Goal: Transaction & Acquisition: Book appointment/travel/reservation

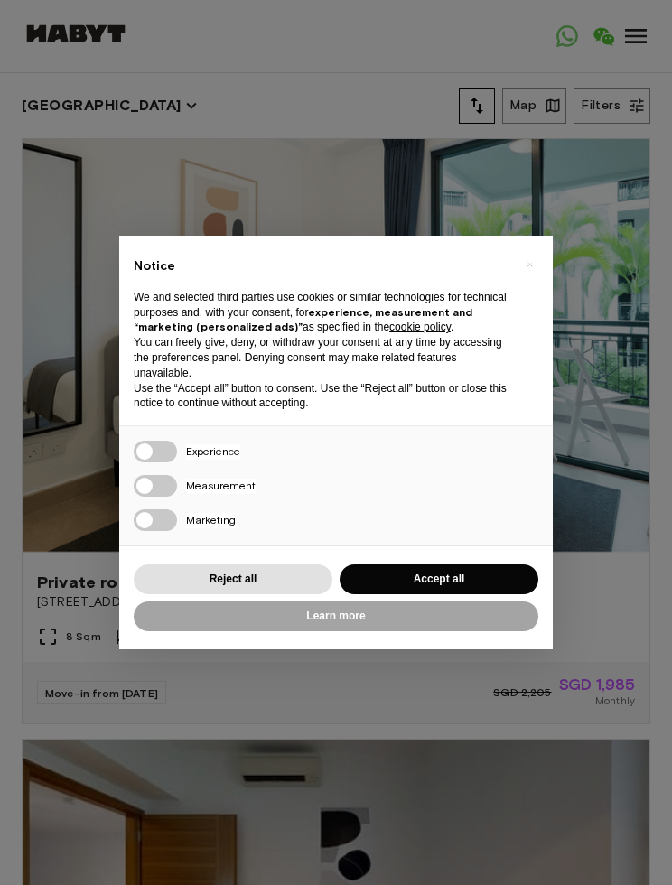
click at [608, 298] on div "× Notice We and selected third parties use cookies or similar technologies for …" at bounding box center [336, 442] width 672 height 885
click at [497, 573] on button "Accept all" at bounding box center [439, 579] width 199 height 30
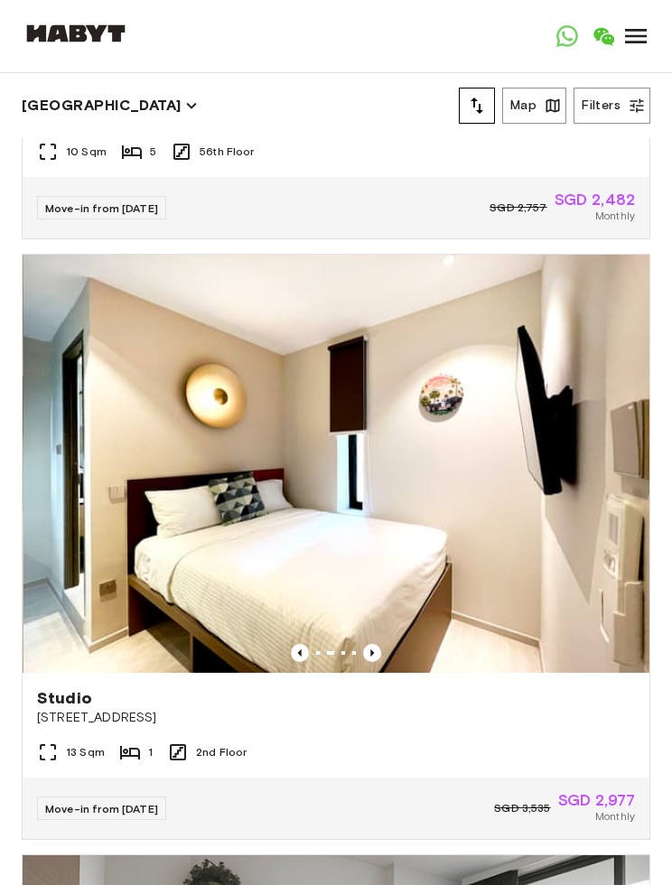
scroll to position [1698, 0]
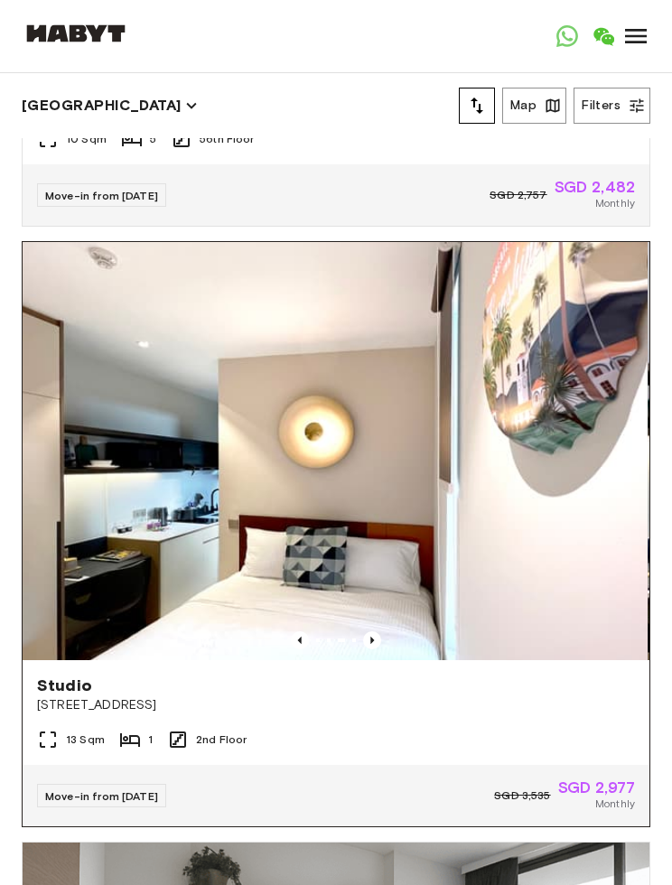
click at [528, 538] on img at bounding box center [334, 451] width 627 height 418
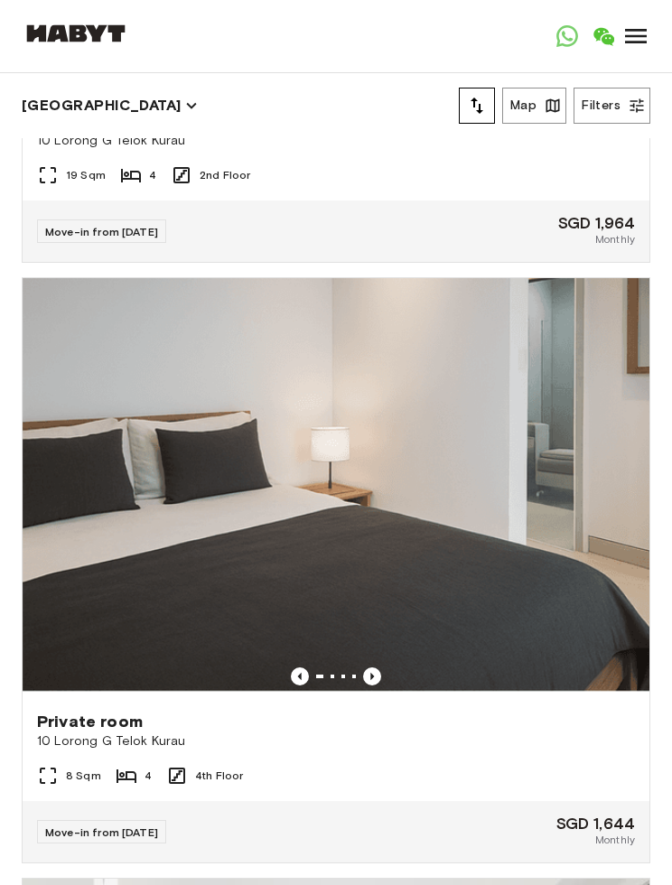
scroll to position [2921, 0]
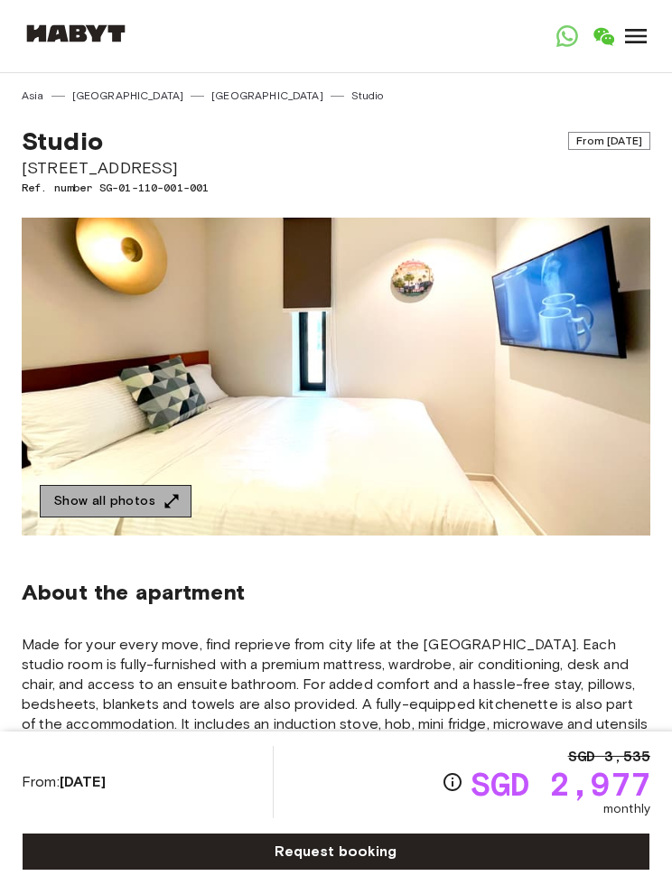
click at [89, 515] on button "Show all photos" at bounding box center [116, 501] width 152 height 33
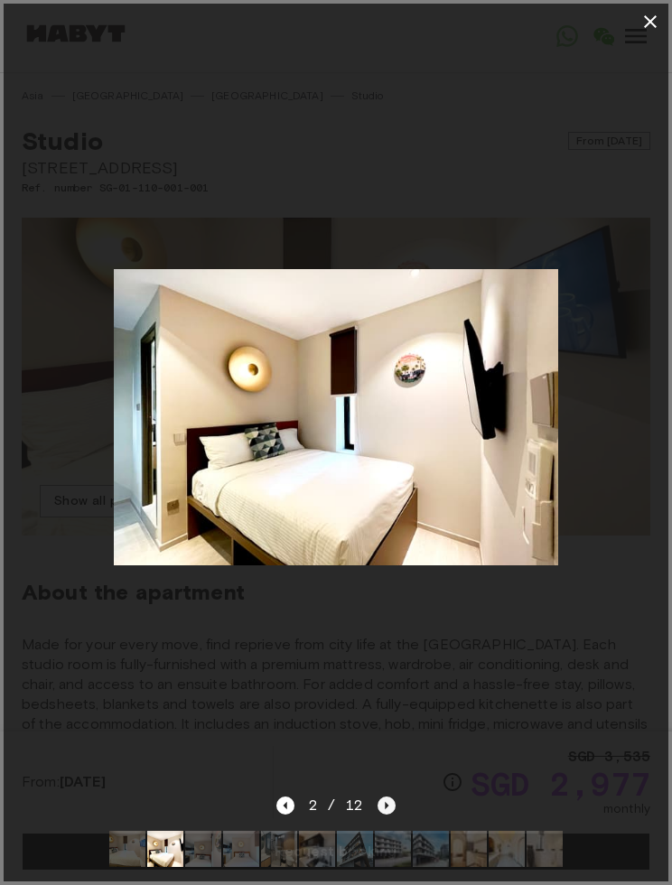
click at [389, 808] on icon "Next image" at bounding box center [386, 806] width 18 height 18
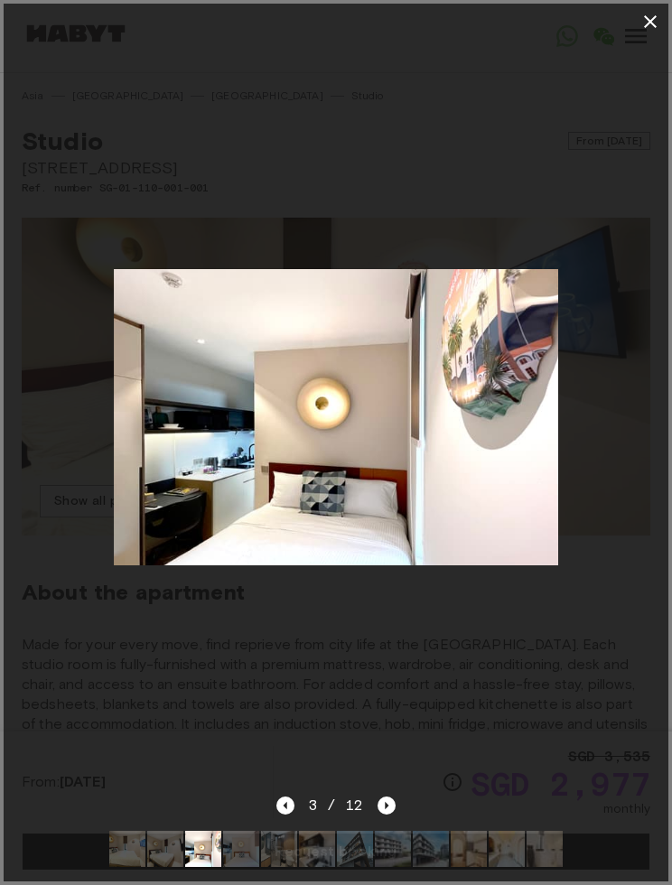
click at [398, 798] on div "3 / 12" at bounding box center [336, 838] width 665 height 87
click at [392, 797] on icon "Next image" at bounding box center [386, 806] width 18 height 18
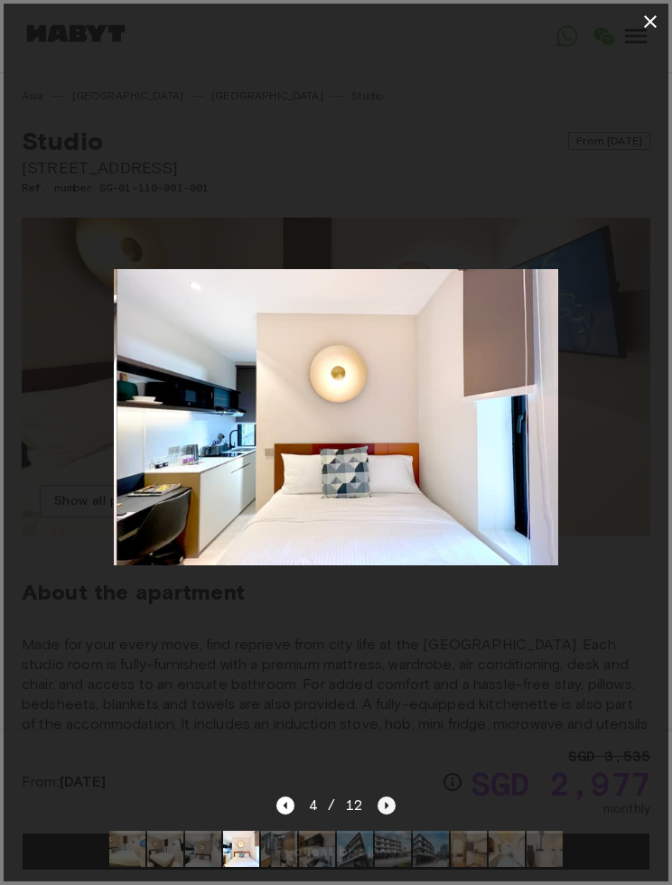
click at [393, 803] on icon "Next image" at bounding box center [386, 806] width 18 height 18
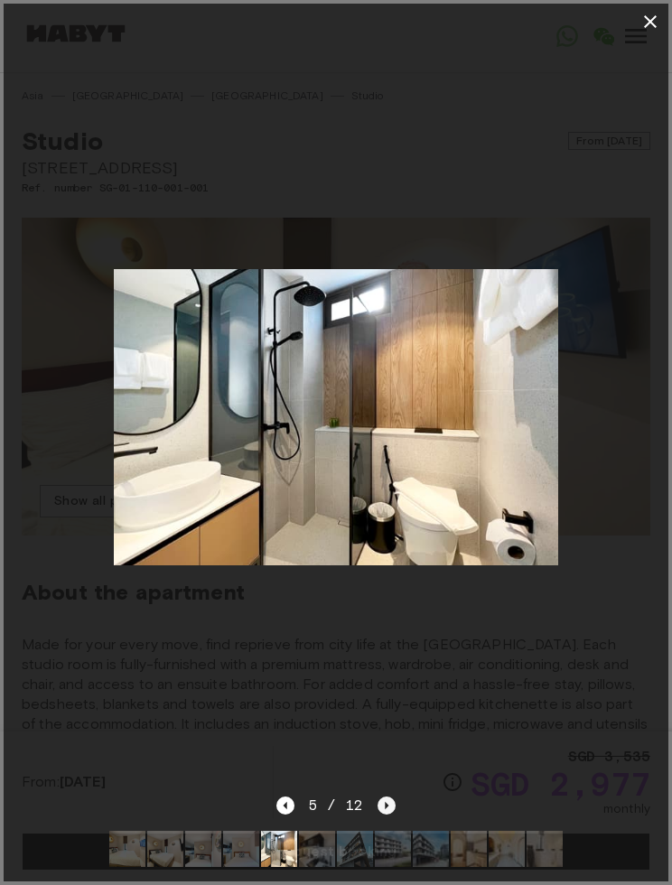
click at [395, 798] on icon "Next image" at bounding box center [386, 806] width 18 height 18
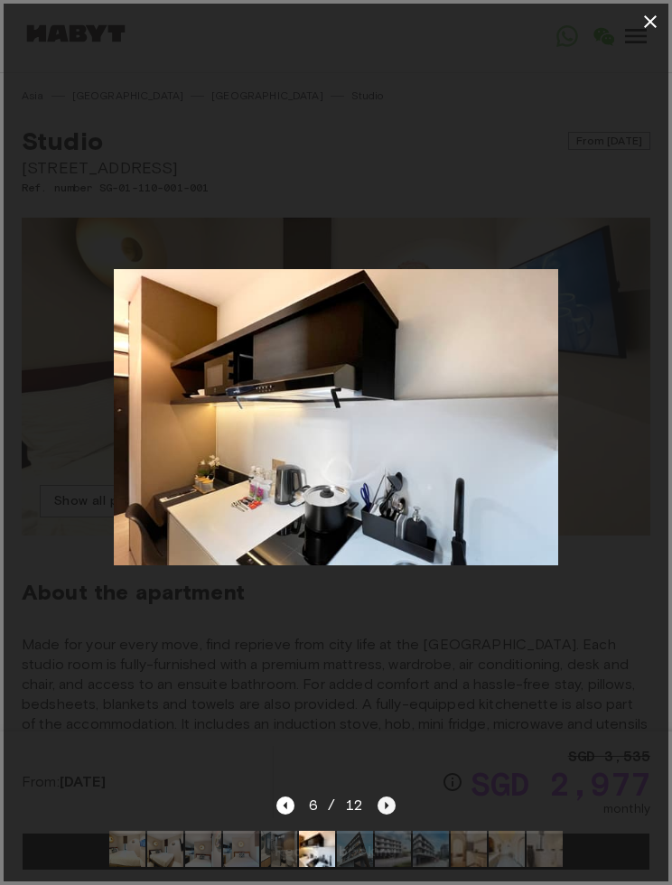
click at [394, 798] on icon "Next image" at bounding box center [386, 806] width 18 height 18
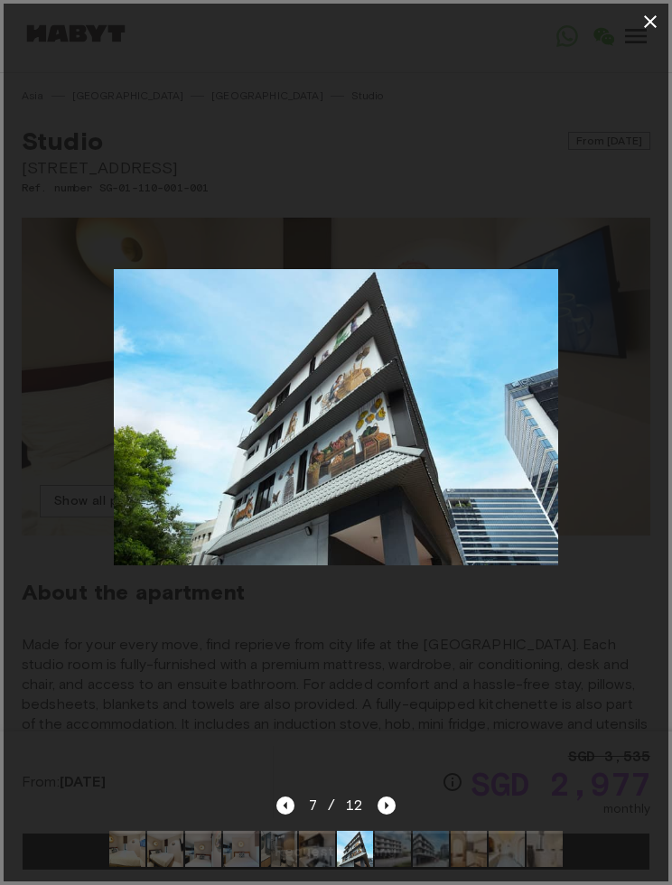
click at [397, 794] on div at bounding box center [336, 417] width 665 height 755
click at [395, 797] on icon "Next image" at bounding box center [386, 806] width 18 height 18
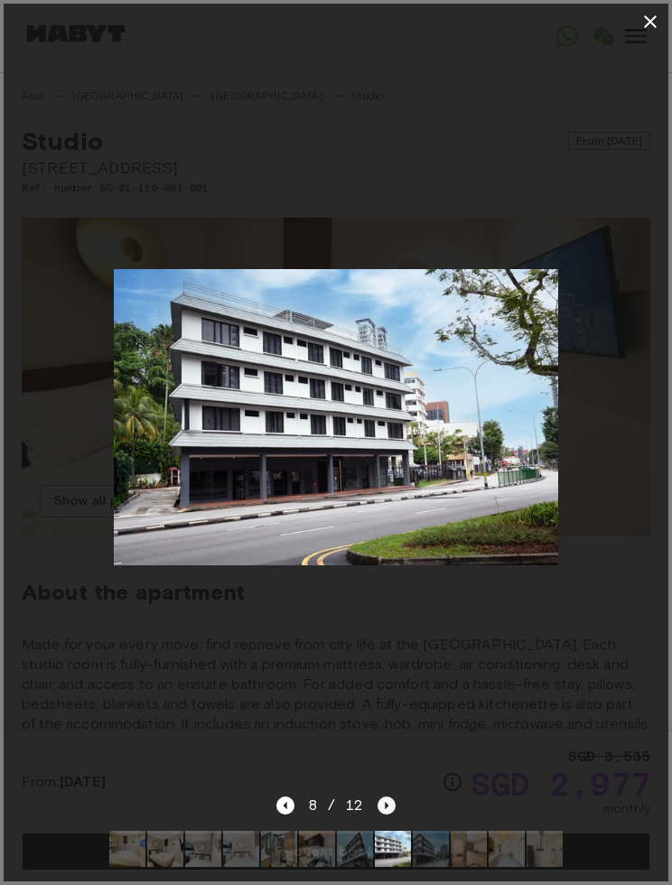
click at [395, 802] on icon "Next image" at bounding box center [386, 806] width 18 height 18
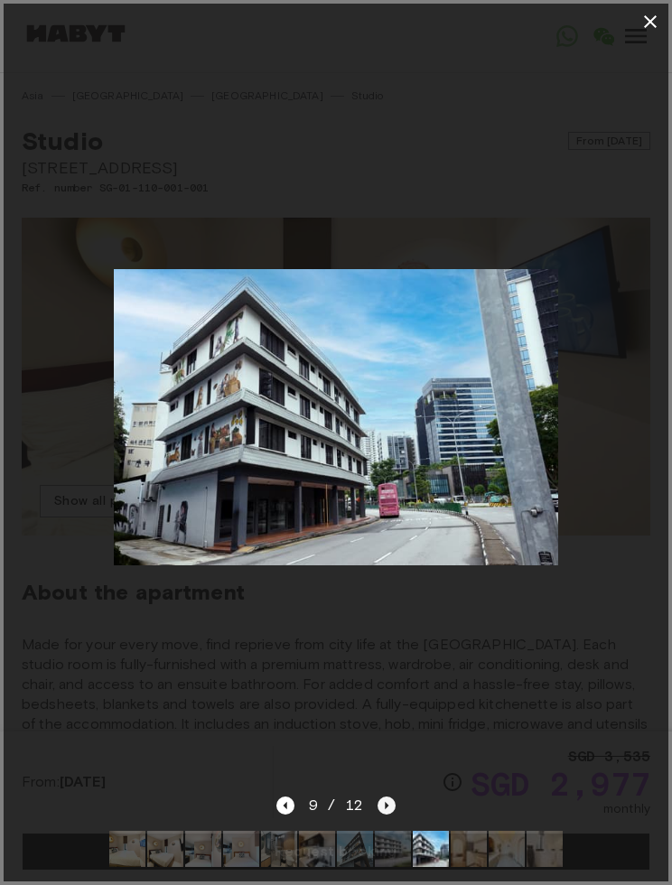
click at [395, 803] on icon "Next image" at bounding box center [386, 806] width 18 height 18
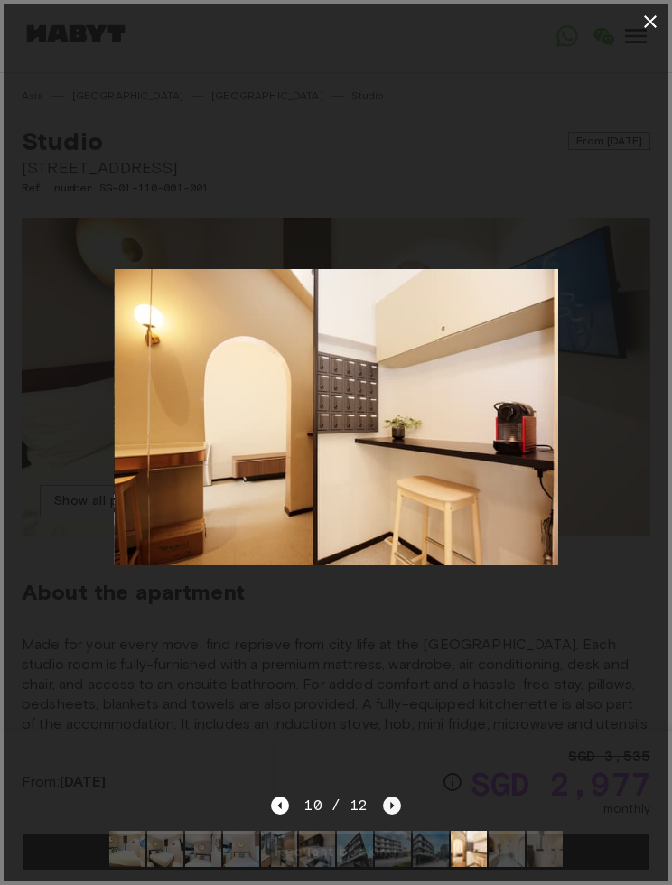
click at [396, 799] on icon "Next image" at bounding box center [392, 806] width 18 height 18
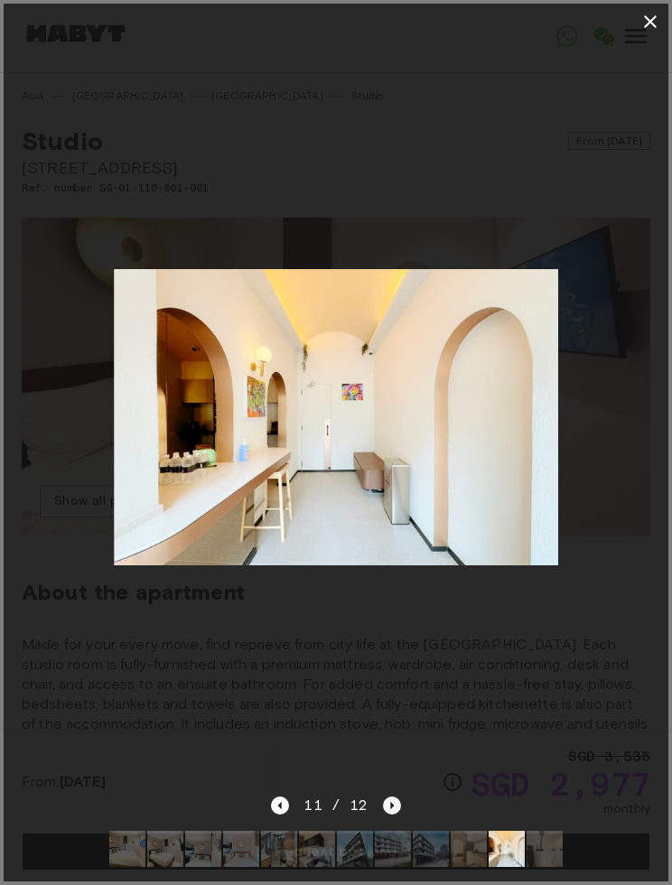
click at [396, 802] on icon "Next image" at bounding box center [392, 806] width 18 height 18
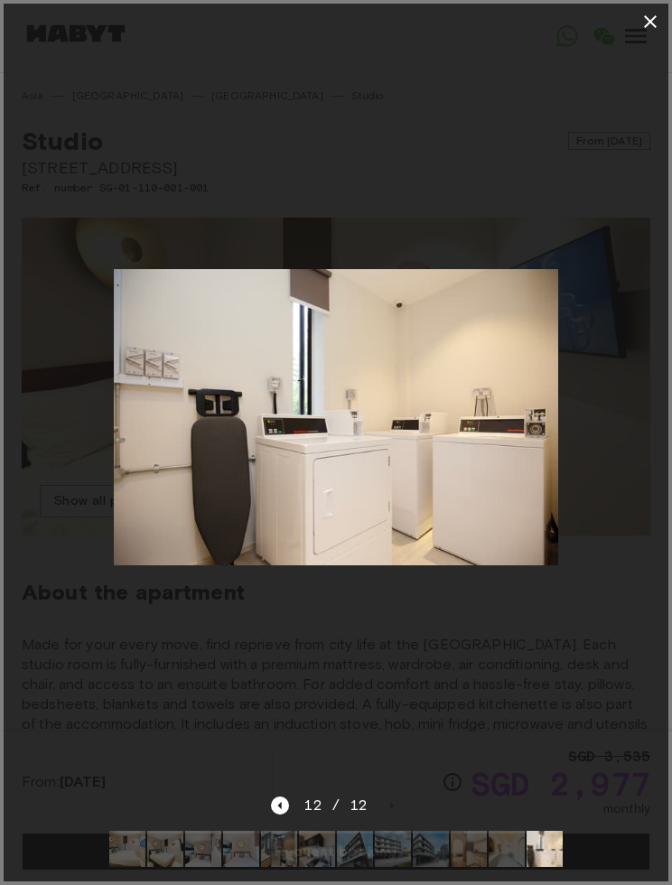
click at [396, 804] on div "12 / 12" at bounding box center [335, 806] width 129 height 22
click at [395, 798] on div "12 / 12" at bounding box center [335, 806] width 129 height 22
click at [396, 794] on div at bounding box center [336, 417] width 665 height 755
click at [527, 686] on div at bounding box center [336, 417] width 665 height 755
click at [72, 700] on div at bounding box center [336, 417] width 665 height 755
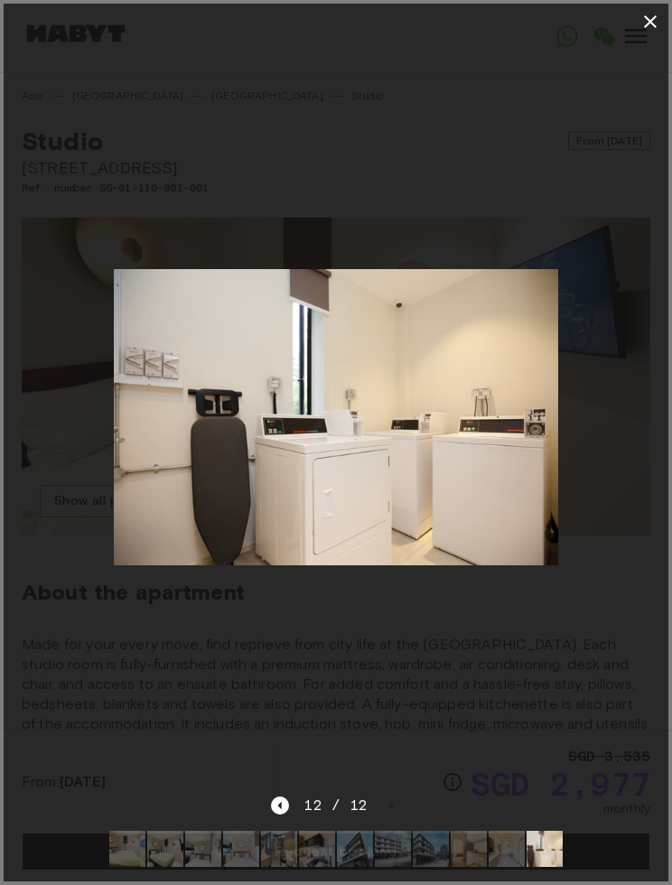
click at [656, 28] on icon "button" at bounding box center [650, 22] width 22 height 22
